Goal: Information Seeking & Learning: Learn about a topic

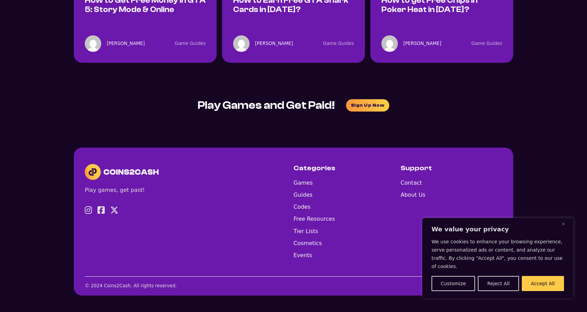
scroll to position [848, 0]
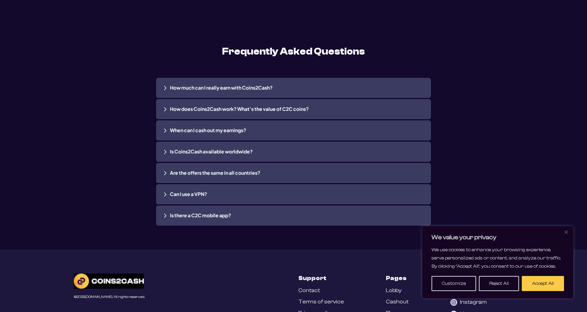
scroll to position [1483, 0]
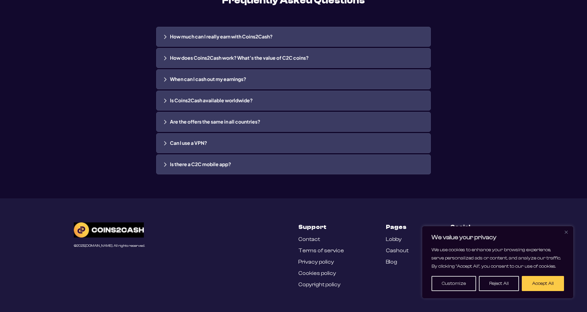
click at [389, 262] on link "Blog" at bounding box center [391, 262] width 11 height 7
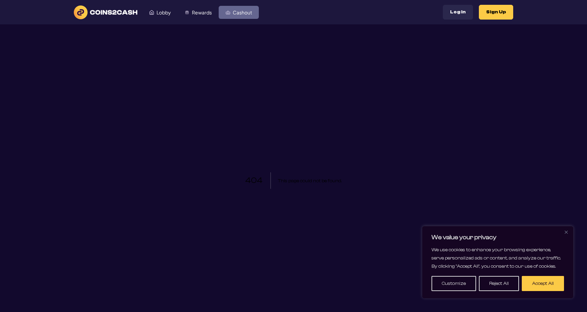
click at [225, 15] on link "Cashout" at bounding box center [239, 12] width 40 height 13
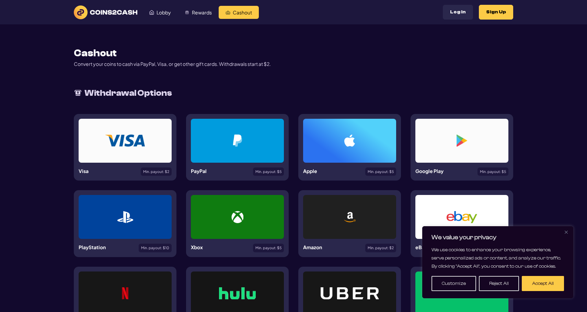
scroll to position [251, 0]
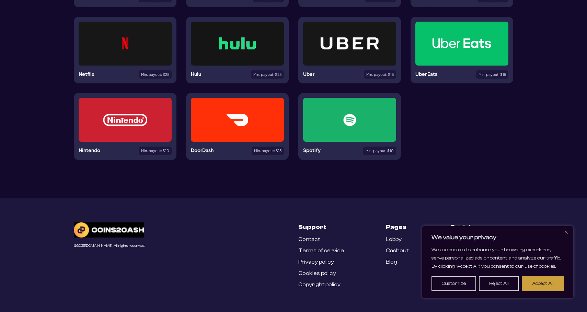
click at [529, 281] on button "Accept All" at bounding box center [543, 283] width 42 height 15
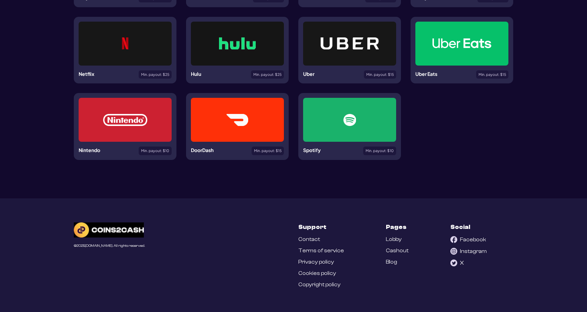
click at [393, 261] on link "Blog" at bounding box center [391, 262] width 11 height 7
click at [397, 261] on ul "Lobby Cashout Blog" at bounding box center [397, 250] width 23 height 29
click at [386, 261] on link "Blog" at bounding box center [391, 262] width 11 height 7
click at [386, 264] on link "Blog" at bounding box center [391, 262] width 11 height 7
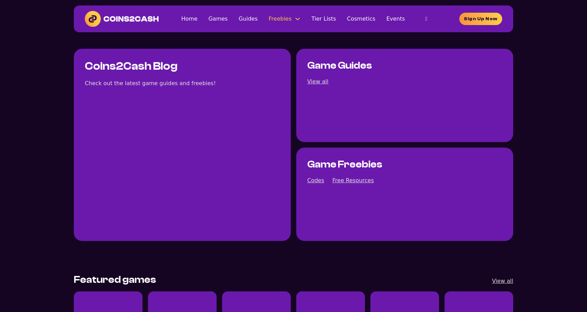
click at [0, 0] on link "Free Resources" at bounding box center [0, 0] width 0 height 0
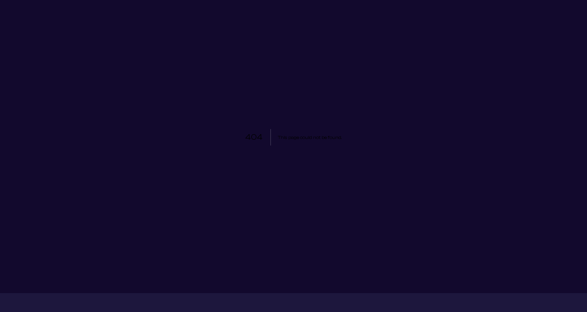
scroll to position [139, 0]
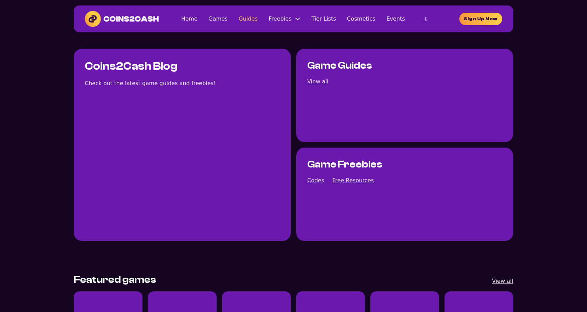
click at [239, 23] on link "Guides" at bounding box center [248, 18] width 19 height 9
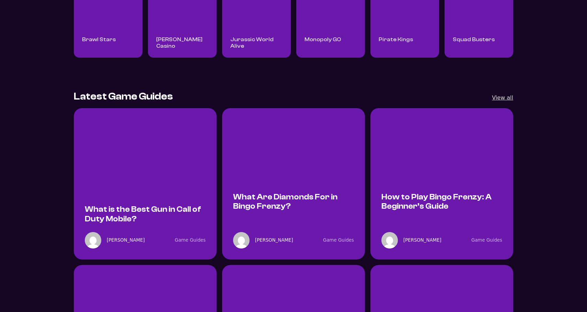
scroll to position [345, 0]
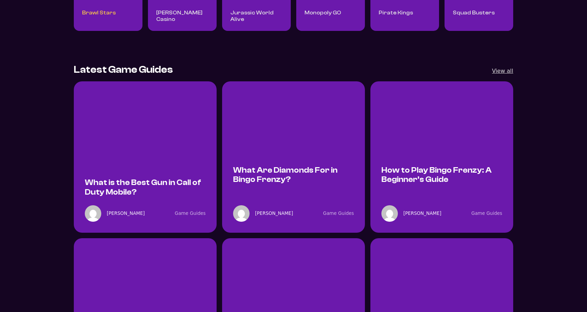
click at [82, 16] on link "Brawl Stars" at bounding box center [99, 13] width 34 height 6
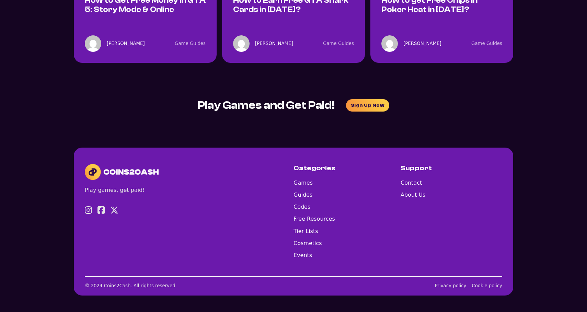
scroll to position [1275, 0]
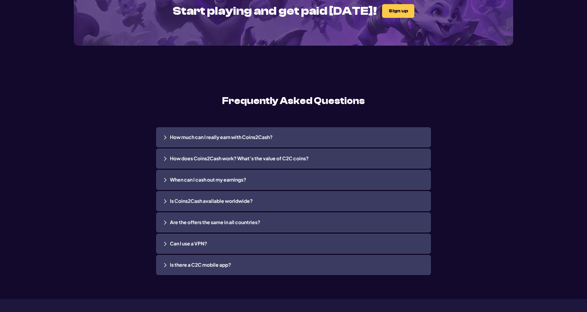
scroll to position [1483, 0]
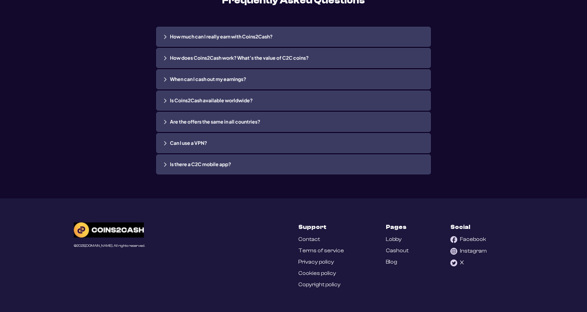
click at [390, 263] on link "Blog" at bounding box center [391, 262] width 11 height 7
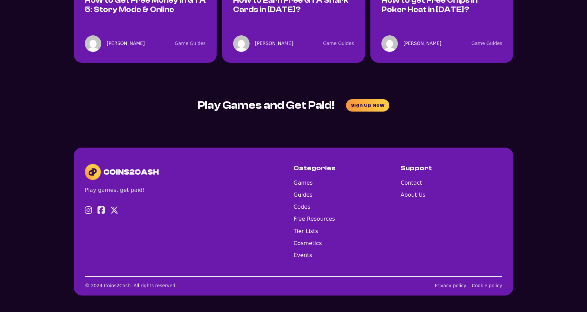
scroll to position [3788, 0]
click at [294, 214] on link "Free Resources" at bounding box center [315, 218] width 42 height 9
